Goal: Information Seeking & Learning: Learn about a topic

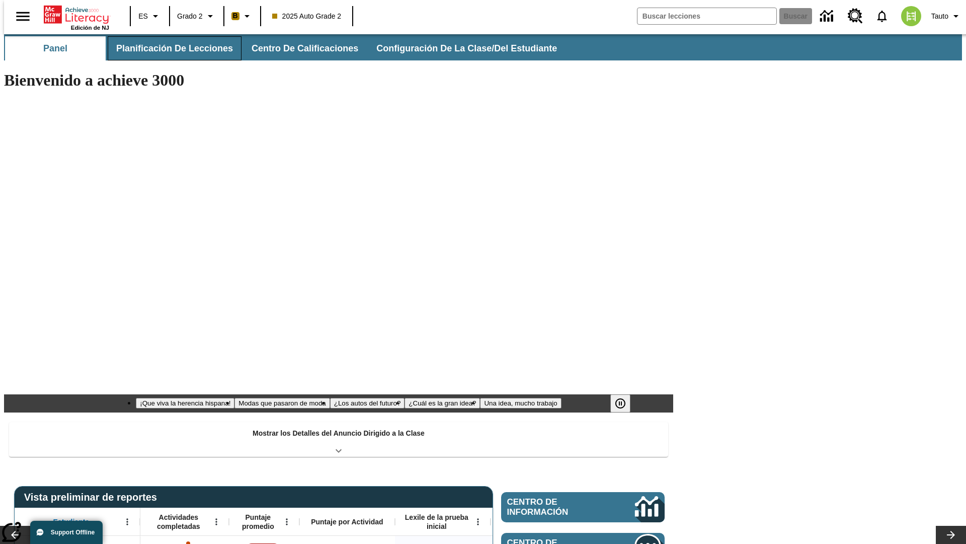
click at [169, 48] on button "Planificación de lecciones" at bounding box center [175, 48] width 134 height 24
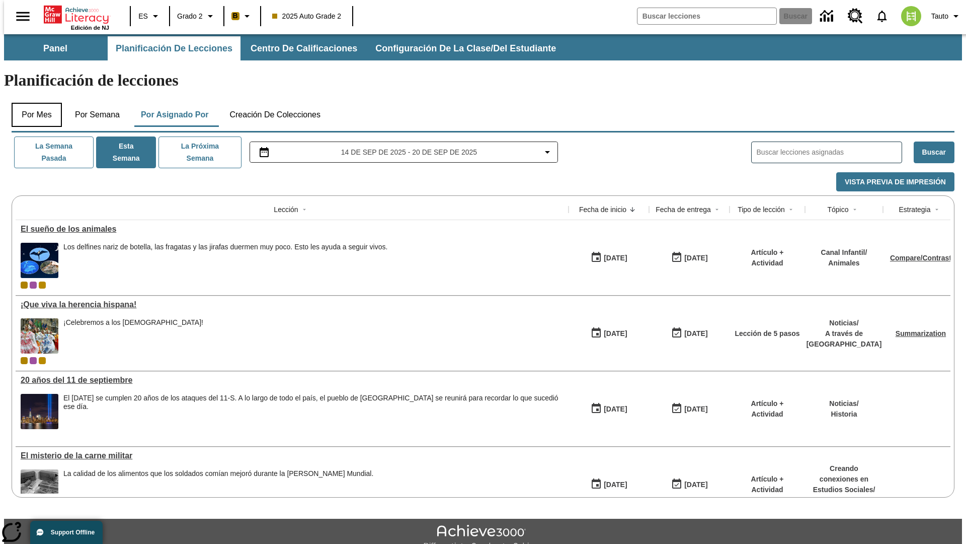
click at [33, 103] on button "Por mes" at bounding box center [37, 115] width 50 height 24
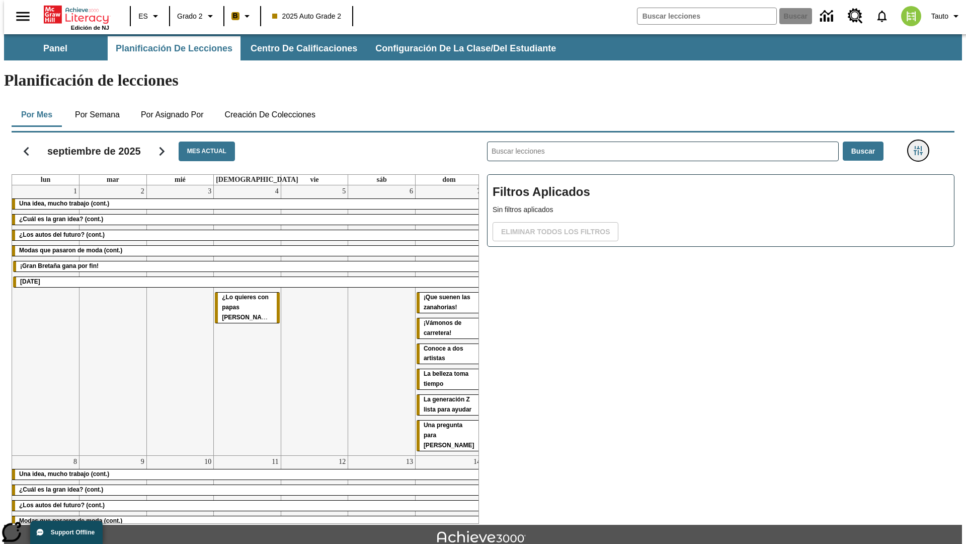
click at [922, 146] on icon "Menú lateral de filtros" at bounding box center [918, 150] width 9 height 9
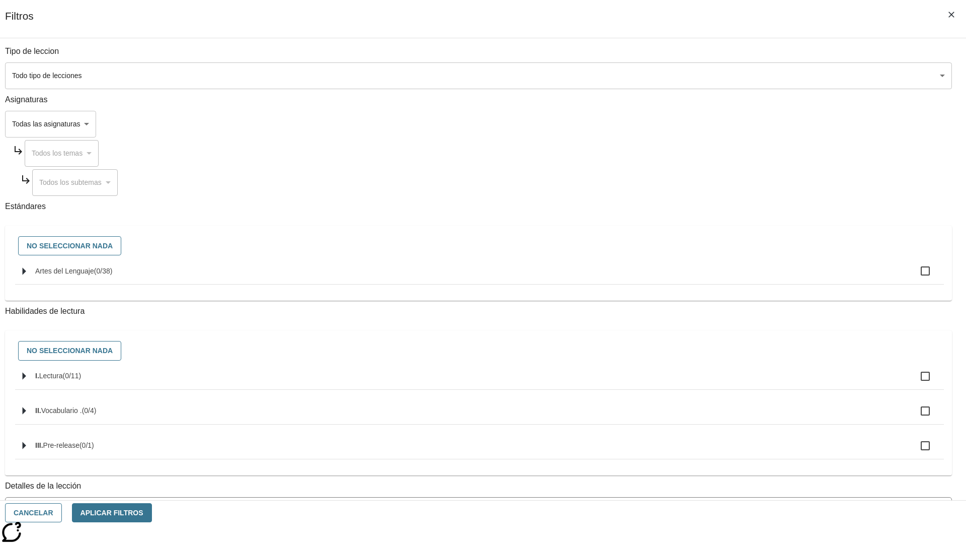
click at [725, 76] on body "[MEDICAL_DATA] al contenido principal Edición de NJ ES Grado 2 B 2025 Auto Grad…" at bounding box center [483, 311] width 958 height 555
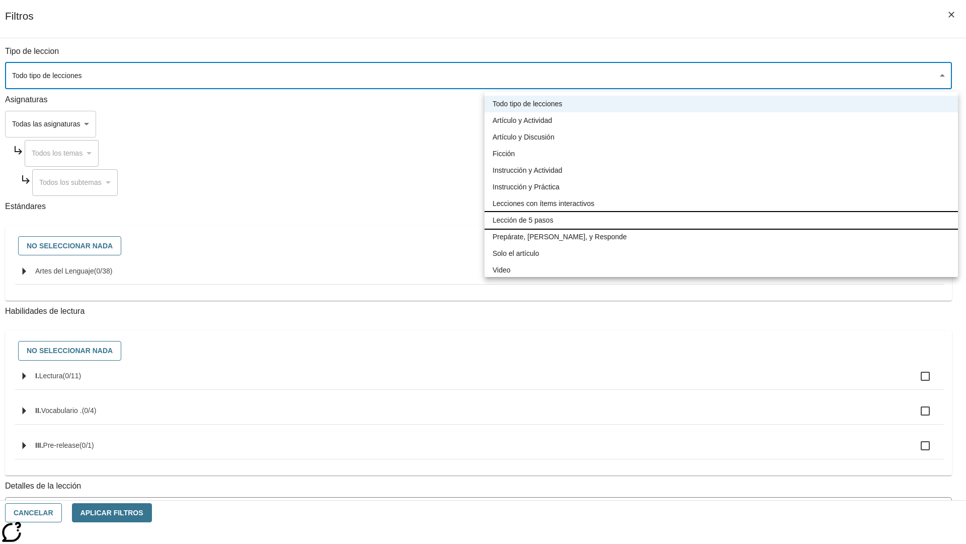
click at [721, 220] on li "Lección de 5 pasos" at bounding box center [722, 220] width 474 height 17
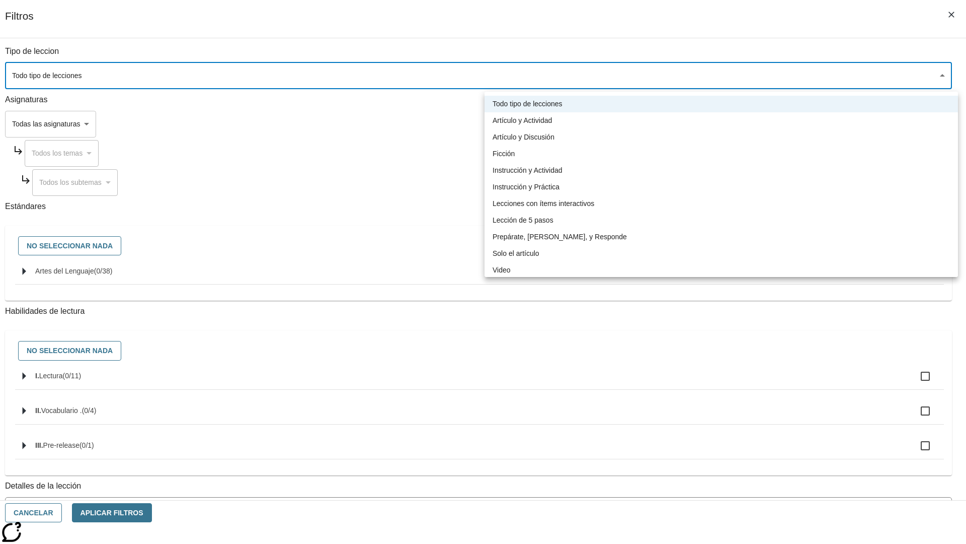
type input "1"
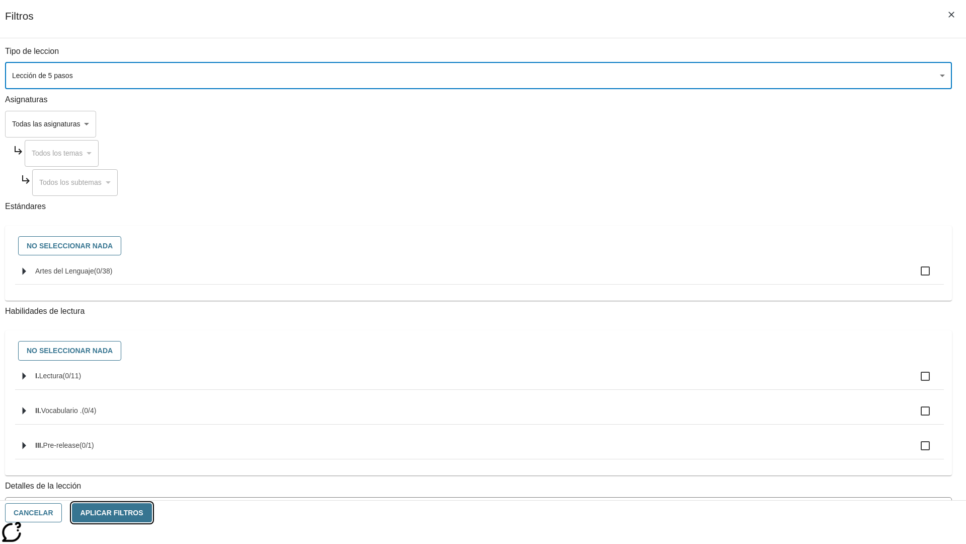
click at [152, 512] on button "Aplicar Filtros" at bounding box center [112, 513] width 80 height 20
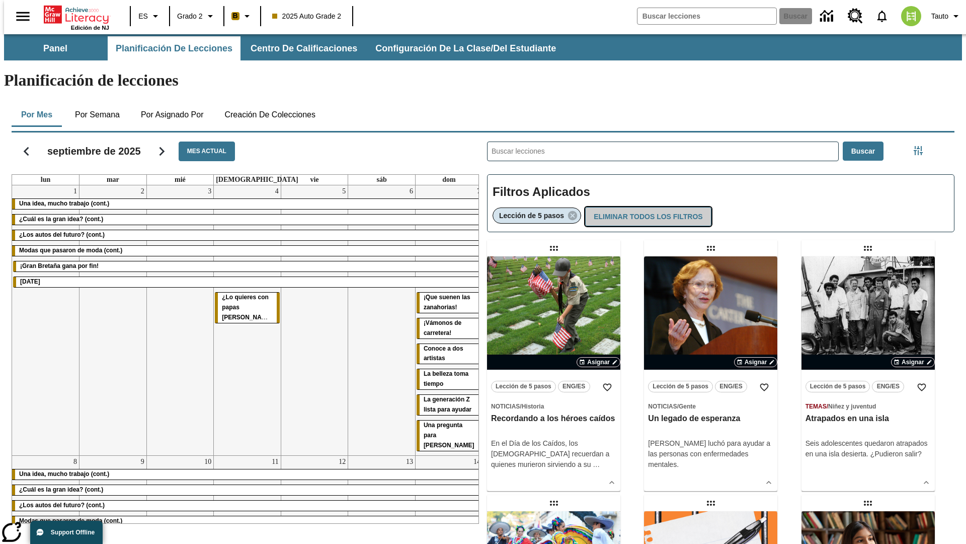
click at [646, 207] on button "Eliminar todos los filtros" at bounding box center [648, 217] width 126 height 20
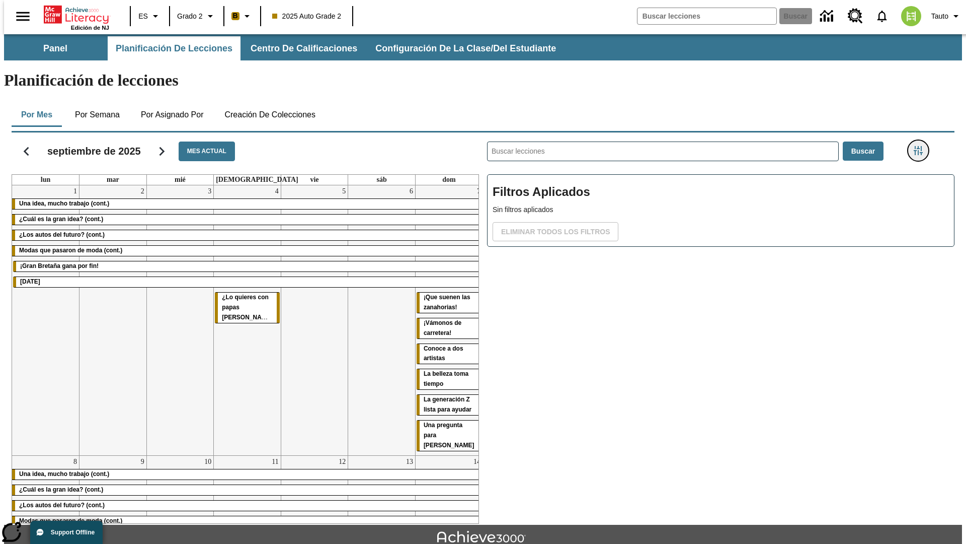
click at [922, 146] on icon "Menú lateral de filtros" at bounding box center [918, 150] width 9 height 9
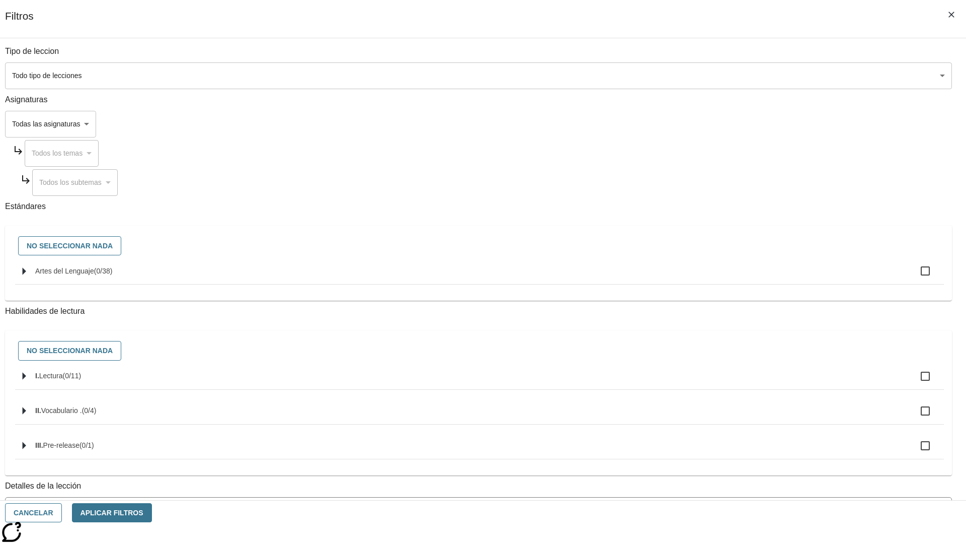
click at [725, 124] on body "[MEDICAL_DATA] al contenido principal Edición de NJ ES Grado 2 B 2025 Auto Grad…" at bounding box center [483, 311] width 958 height 555
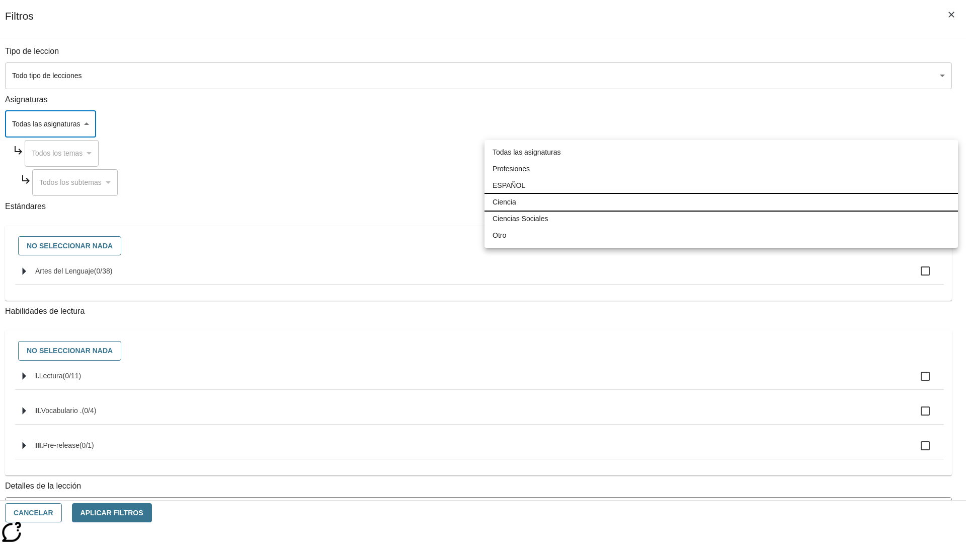
click at [721, 202] on li "Ciencia" at bounding box center [722, 202] width 474 height 17
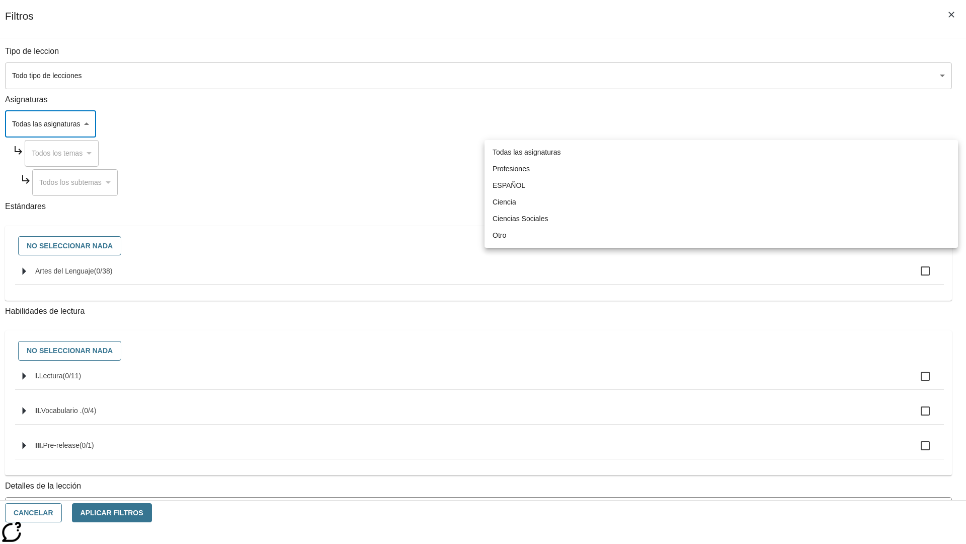
type input "2"
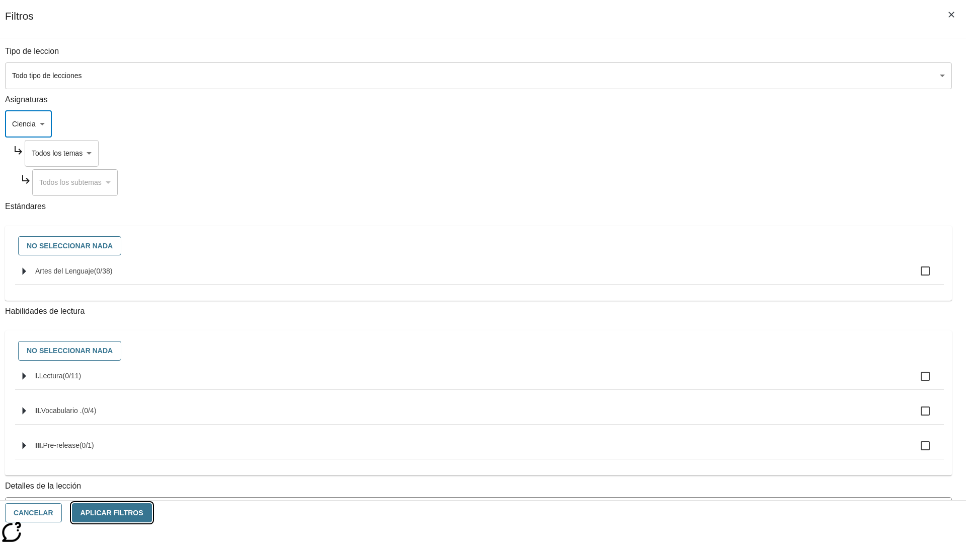
click at [152, 512] on button "Aplicar Filtros" at bounding box center [112, 513] width 80 height 20
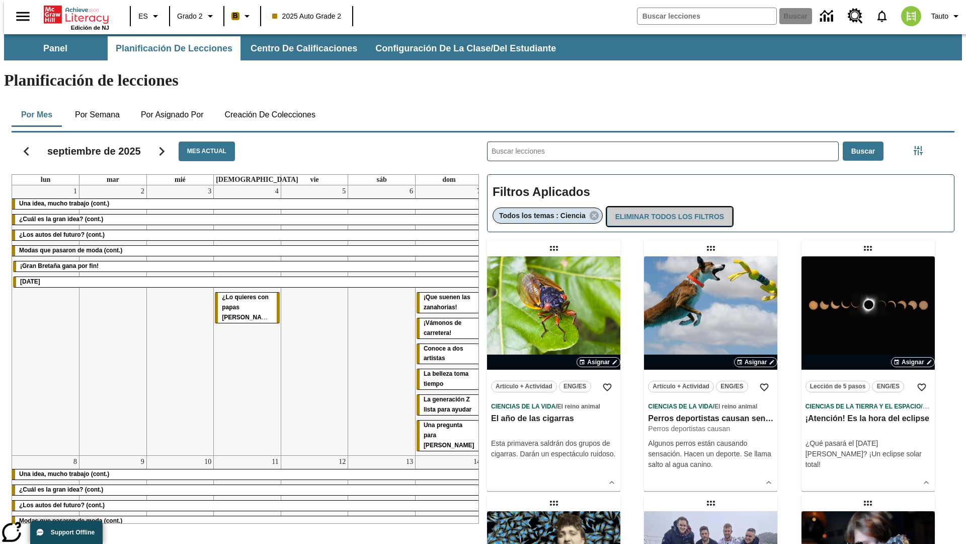
click at [668, 207] on button "Eliminar todos los filtros" at bounding box center [670, 217] width 126 height 20
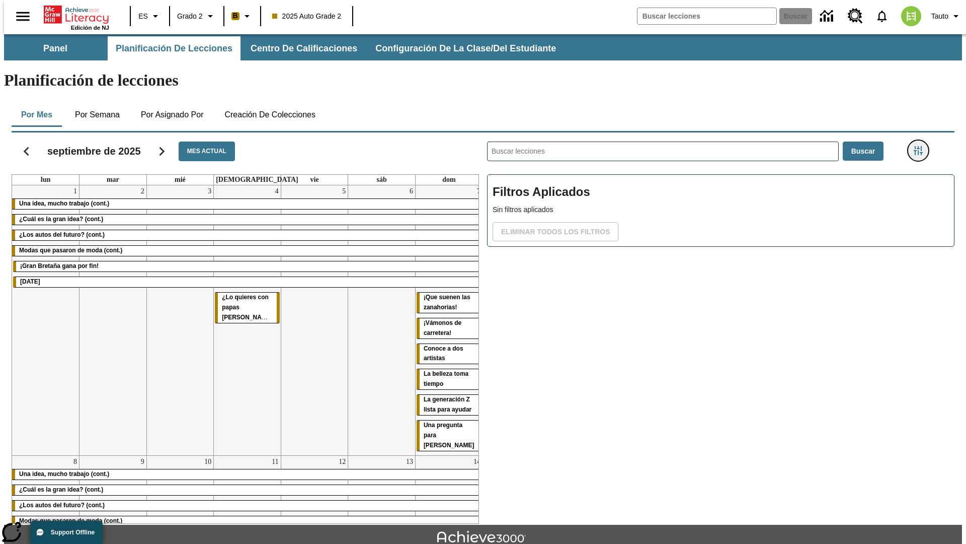
click at [922, 146] on icon "Menú lateral de filtros" at bounding box center [918, 150] width 9 height 9
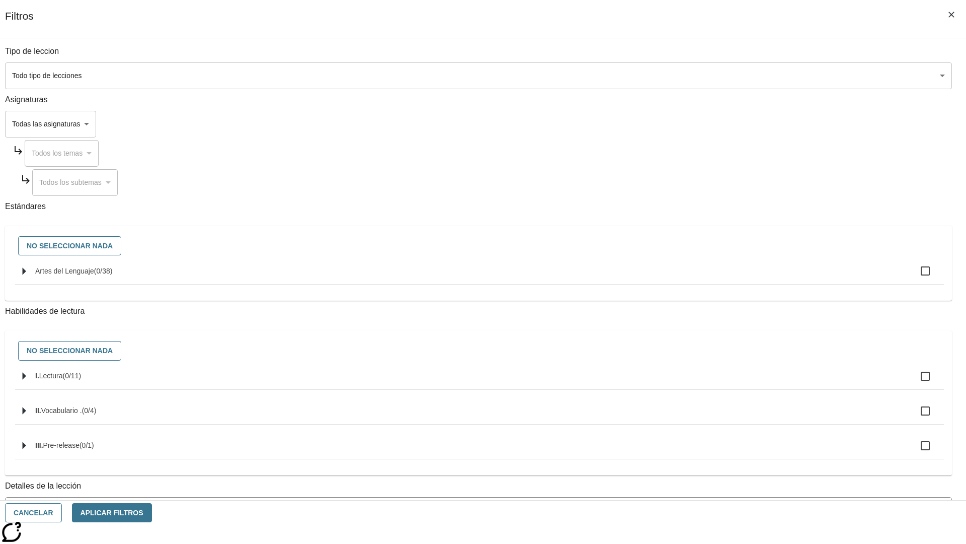
click at [94, 275] on span "Artes del Lenguaje" at bounding box center [64, 271] width 59 height 8
click at [915, 276] on input "Artes del Lenguaje ( 0 / 38 )" at bounding box center [925, 270] width 21 height 21
checkbox input "true"
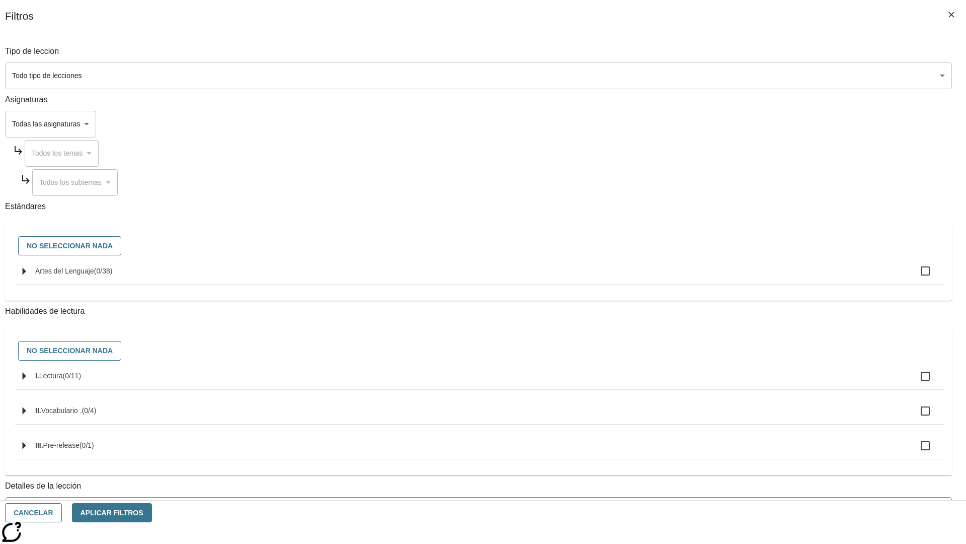
checkbox input "true"
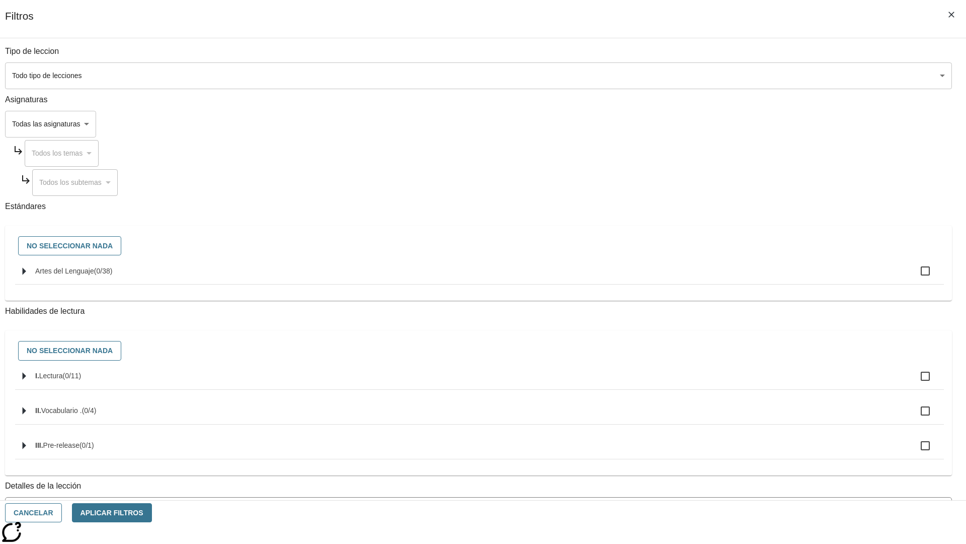
checkbox input "true"
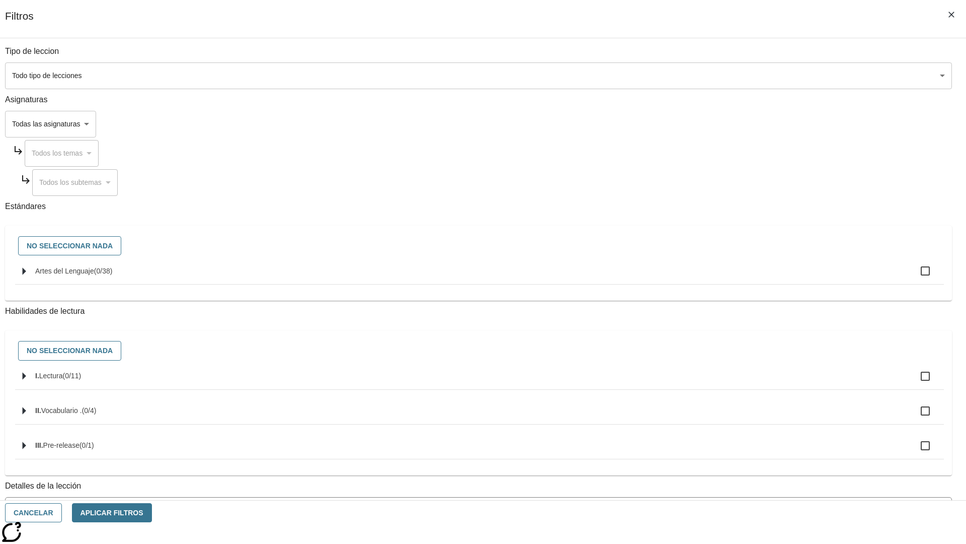
checkbox input "true"
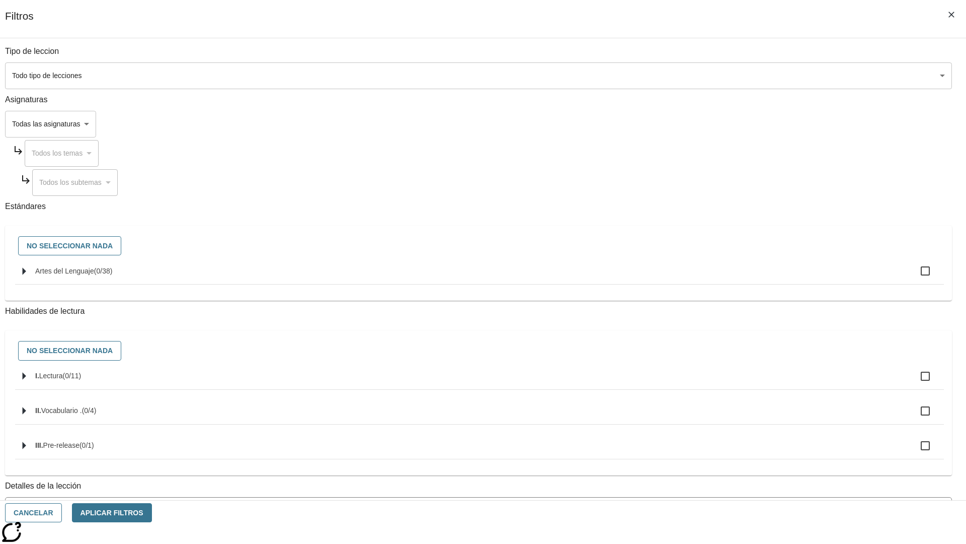
checkbox input "true"
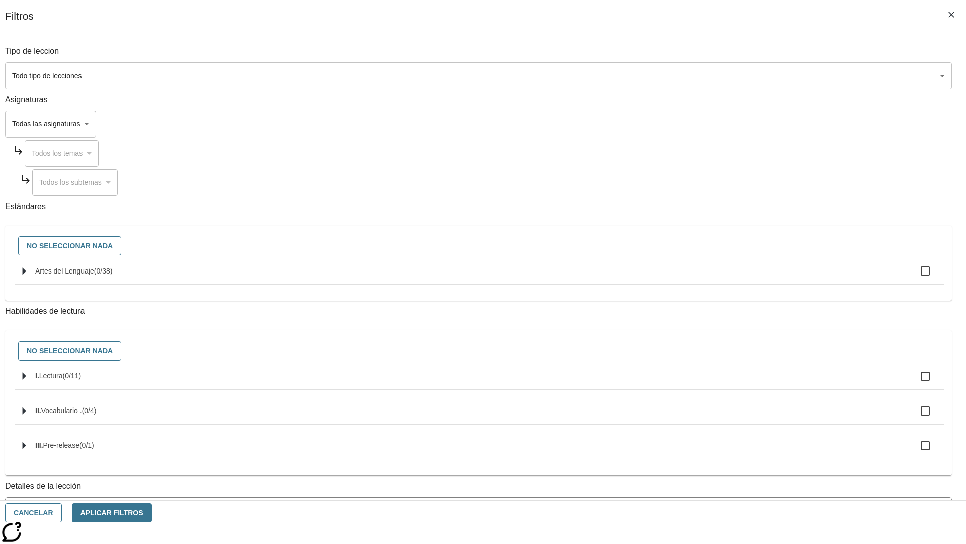
checkbox input "true"
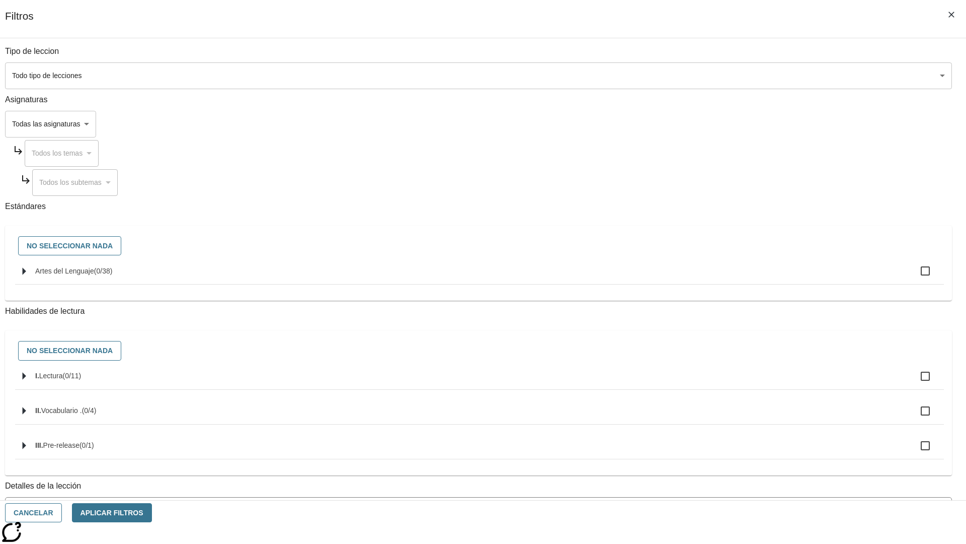
checkbox input "true"
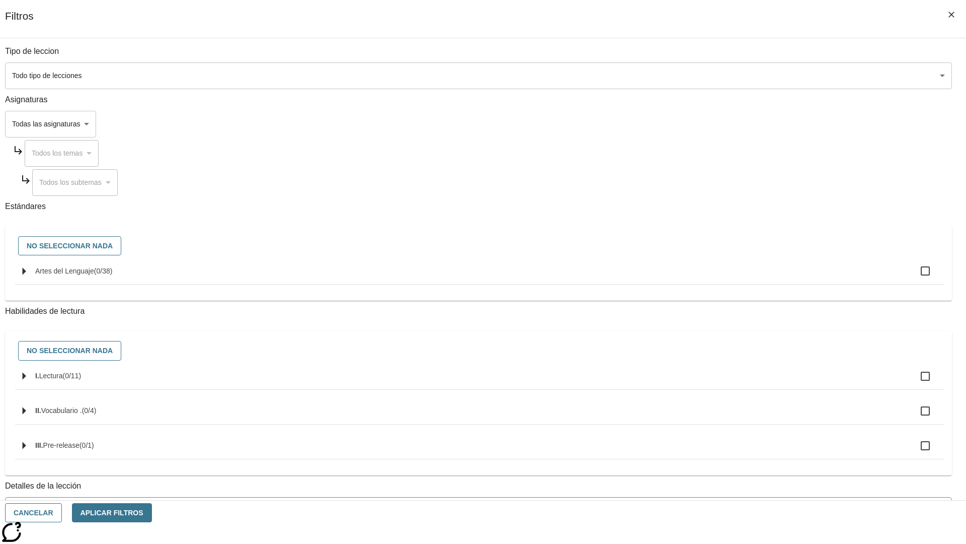
checkbox input "true"
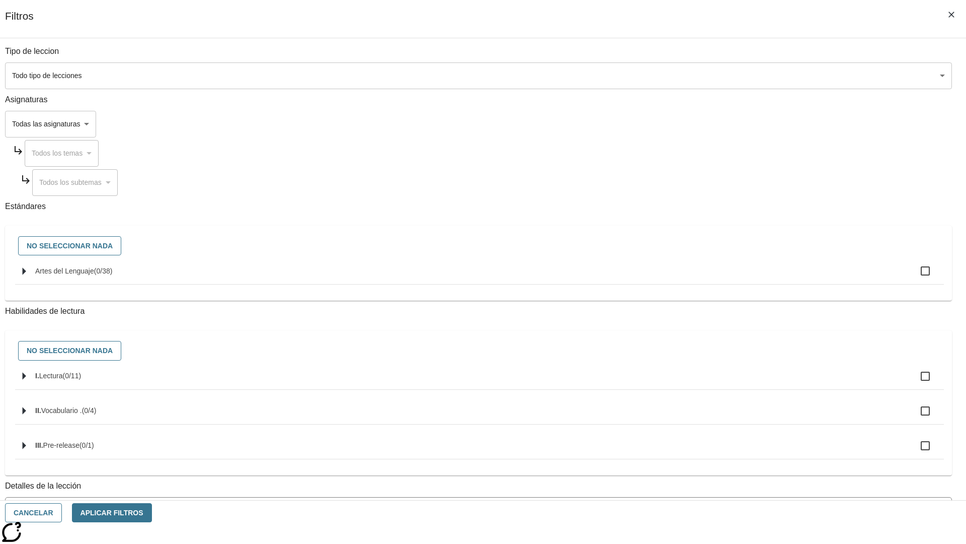
checkbox input "true"
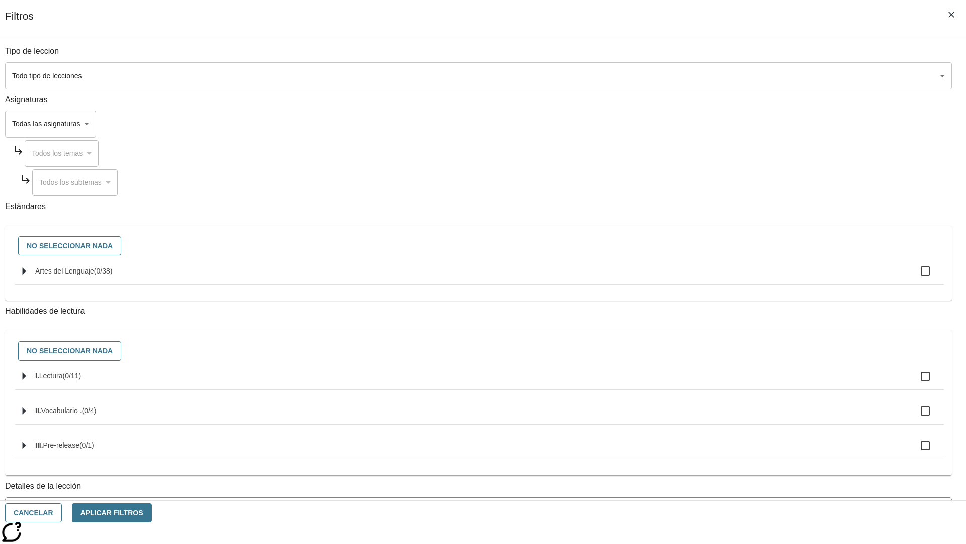
checkbox input "true"
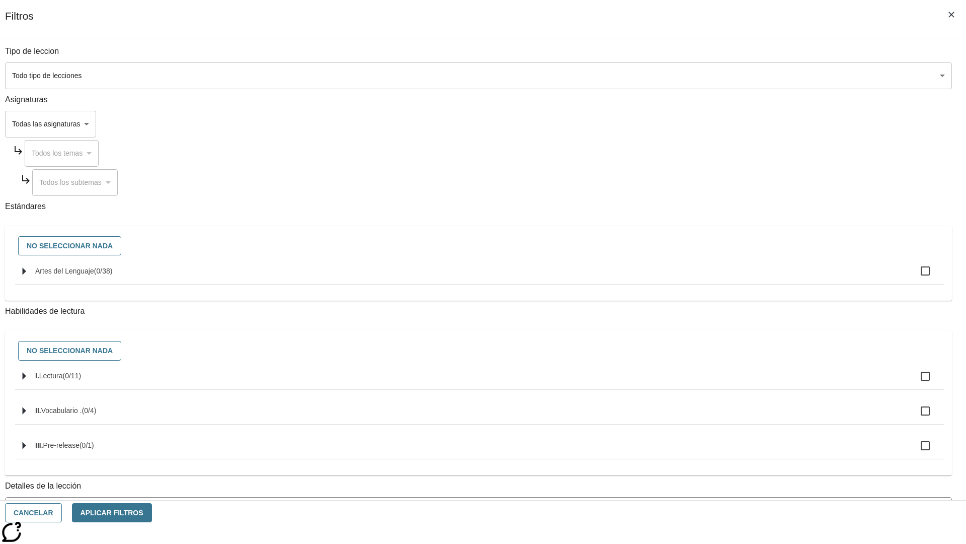
checkbox input "true"
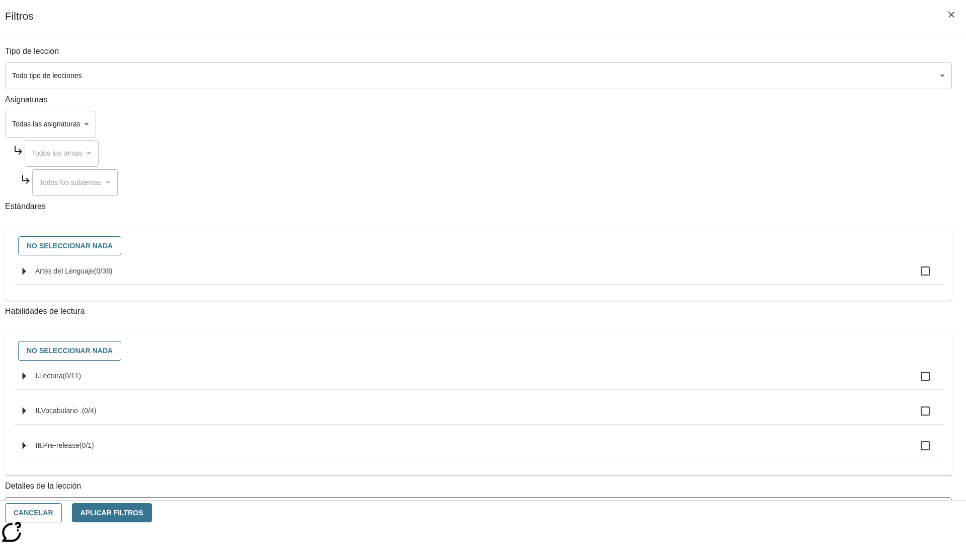
checkbox input "true"
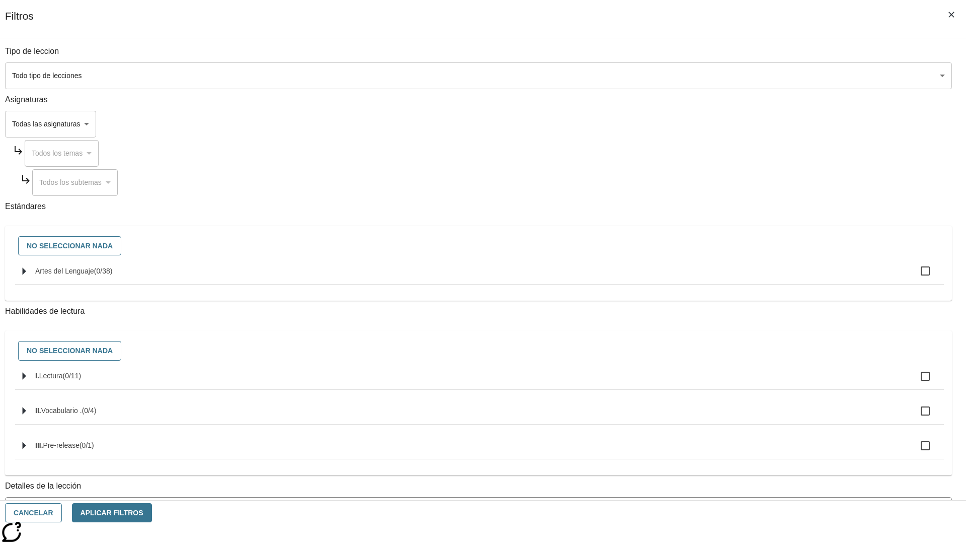
checkbox input "true"
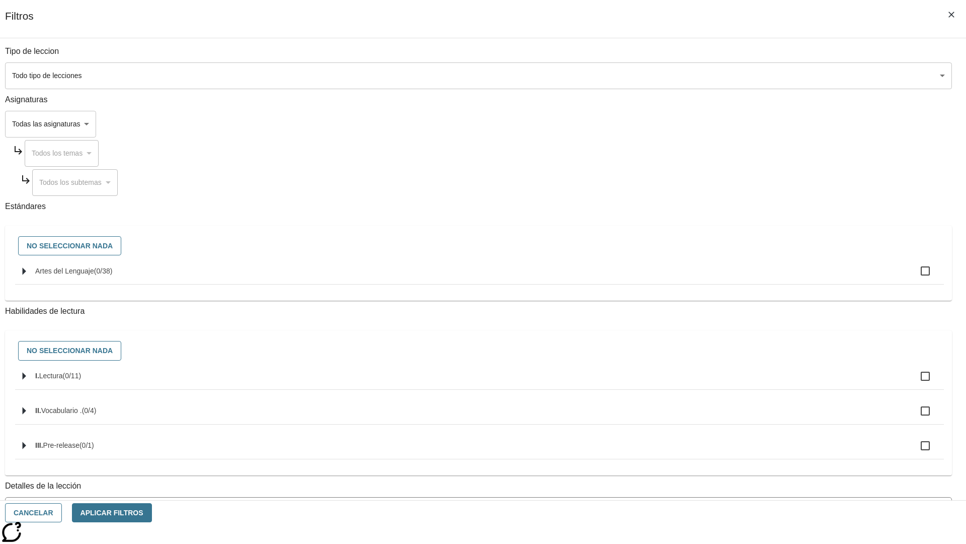
checkbox input "true"
click at [152, 512] on button "Aplicar Filtros" at bounding box center [112, 513] width 80 height 20
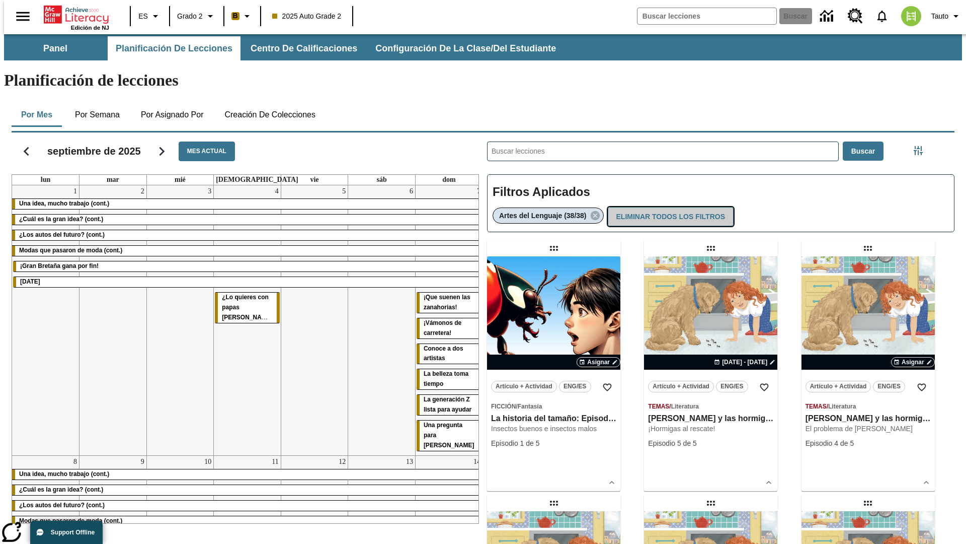
click at [670, 207] on button "Eliminar todos los filtros" at bounding box center [671, 217] width 126 height 20
click at [922, 146] on icon "Menú lateral de filtros" at bounding box center [918, 150] width 9 height 9
